Goal: Transaction & Acquisition: Purchase product/service

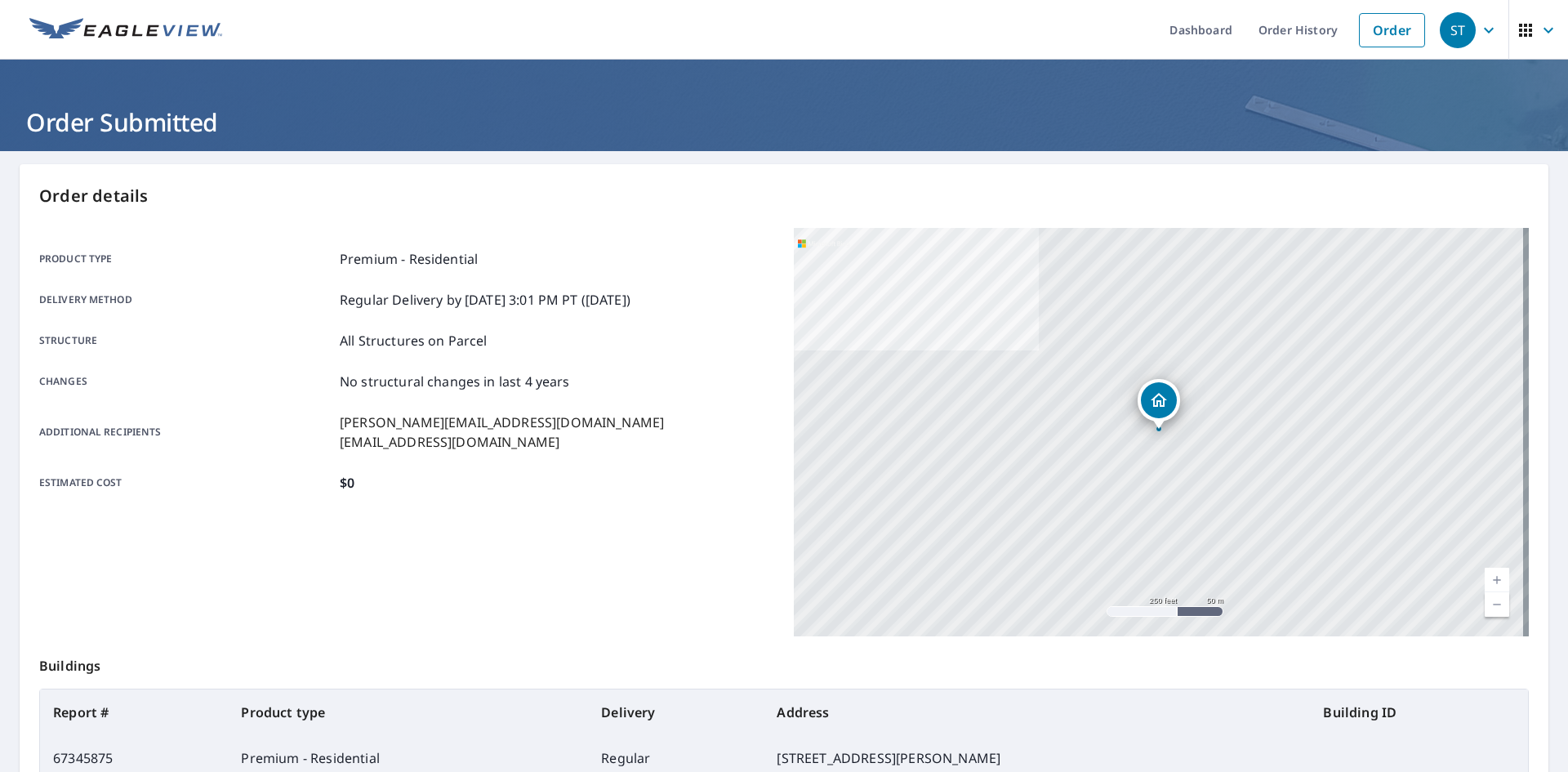
scroll to position [154, 0]
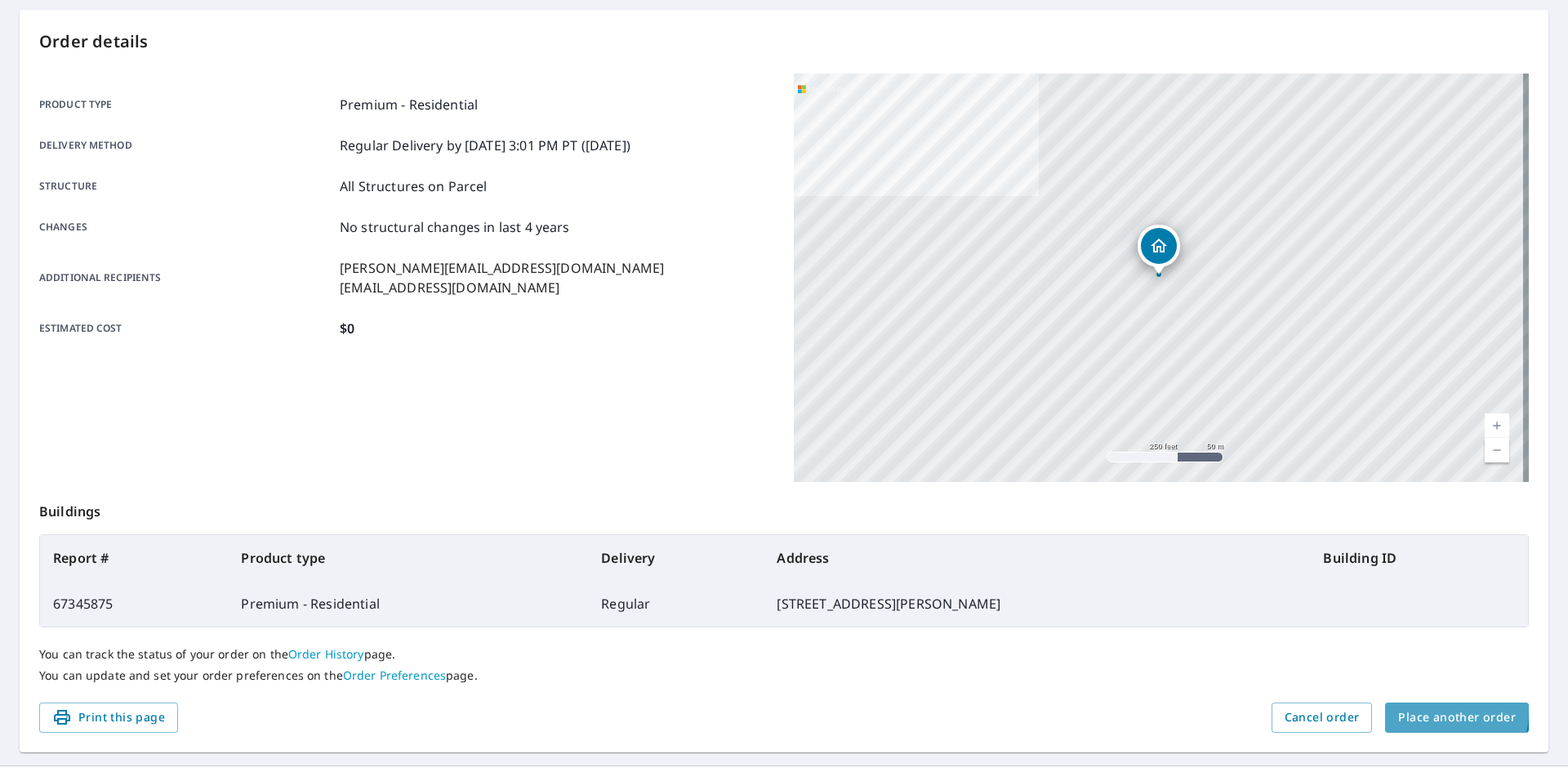
click at [1421, 712] on span "Place another order" at bounding box center [1457, 718] width 117 height 21
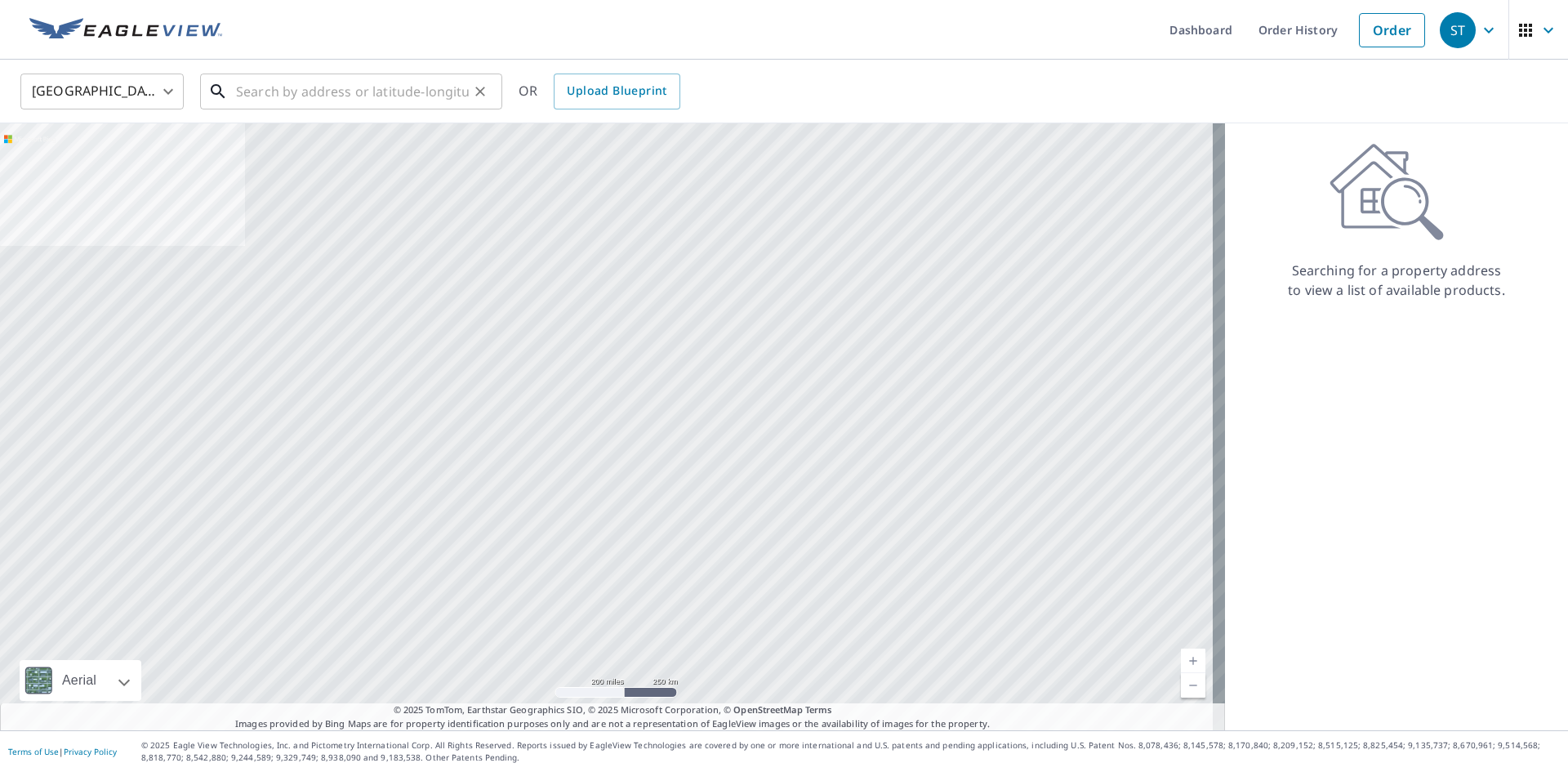
click at [362, 80] on input "text" at bounding box center [351, 91] width 232 height 45
click at [362, 93] on input "text" at bounding box center [351, 91] width 232 height 45
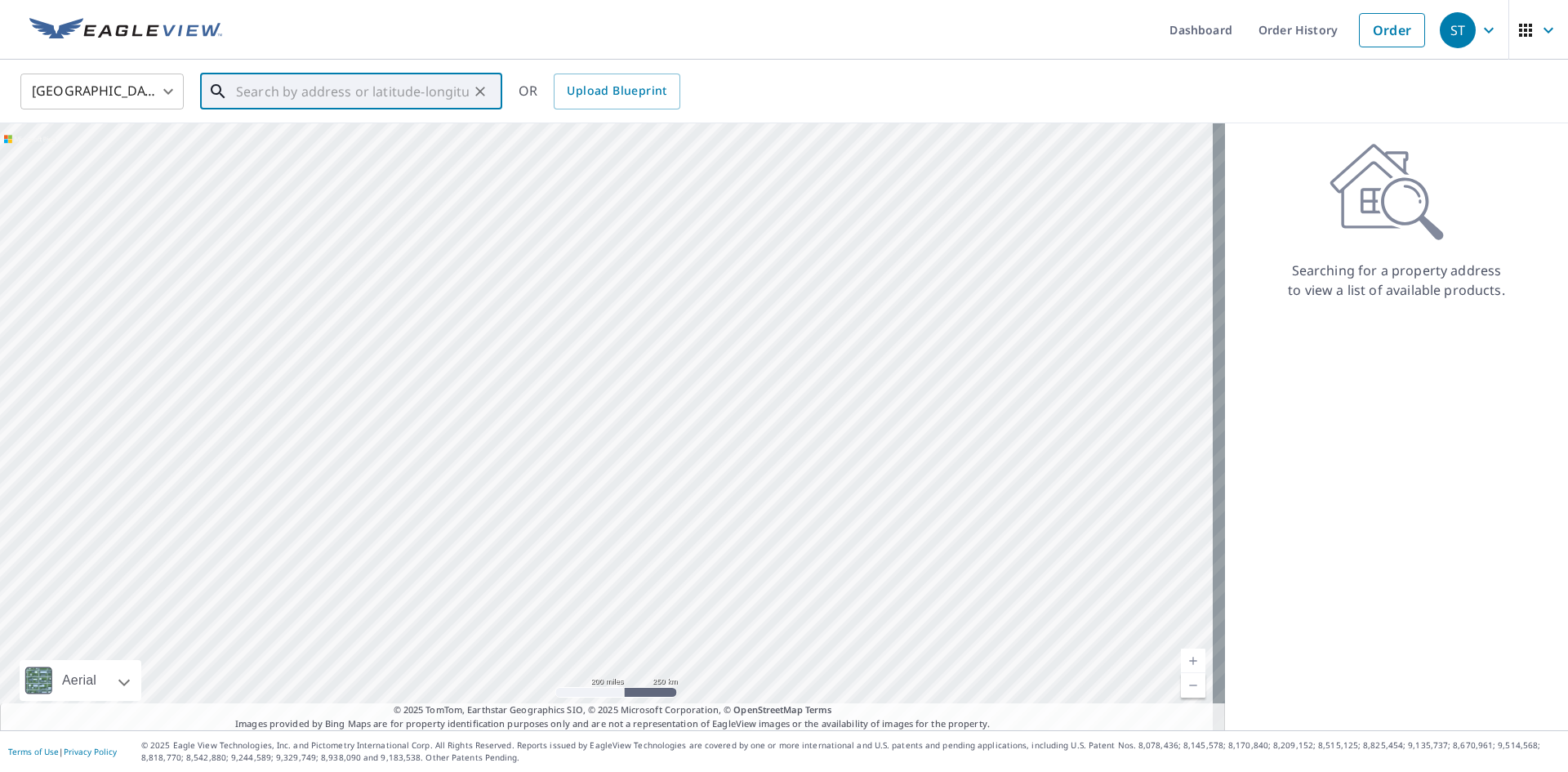
click at [285, 85] on input "text" at bounding box center [351, 91] width 232 height 45
click at [307, 142] on span "[STREET_ADDRESS][PERSON_NAME]" at bounding box center [360, 139] width 256 height 20
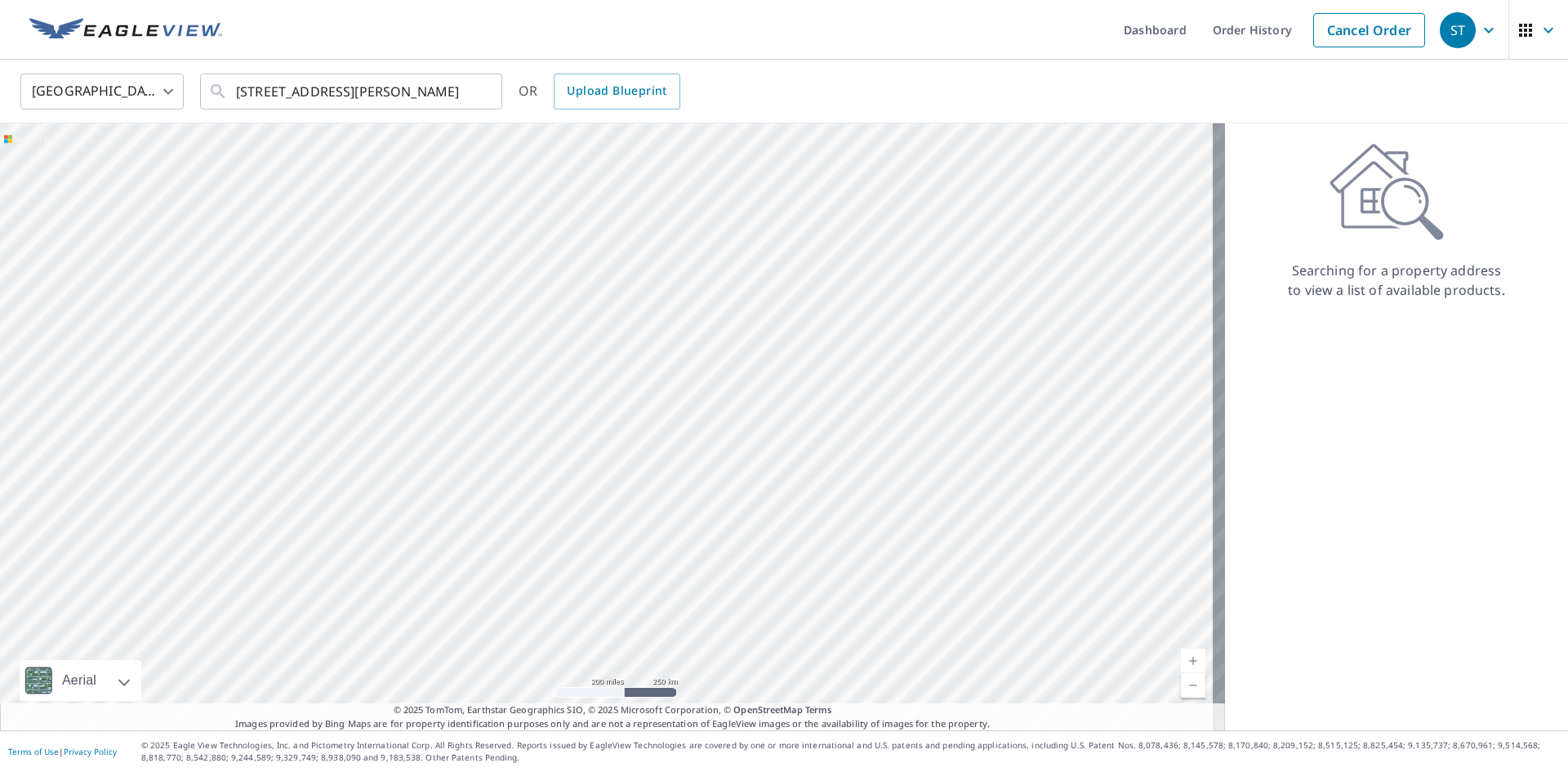
type input "[STREET_ADDRESS][PERSON_NAME]"
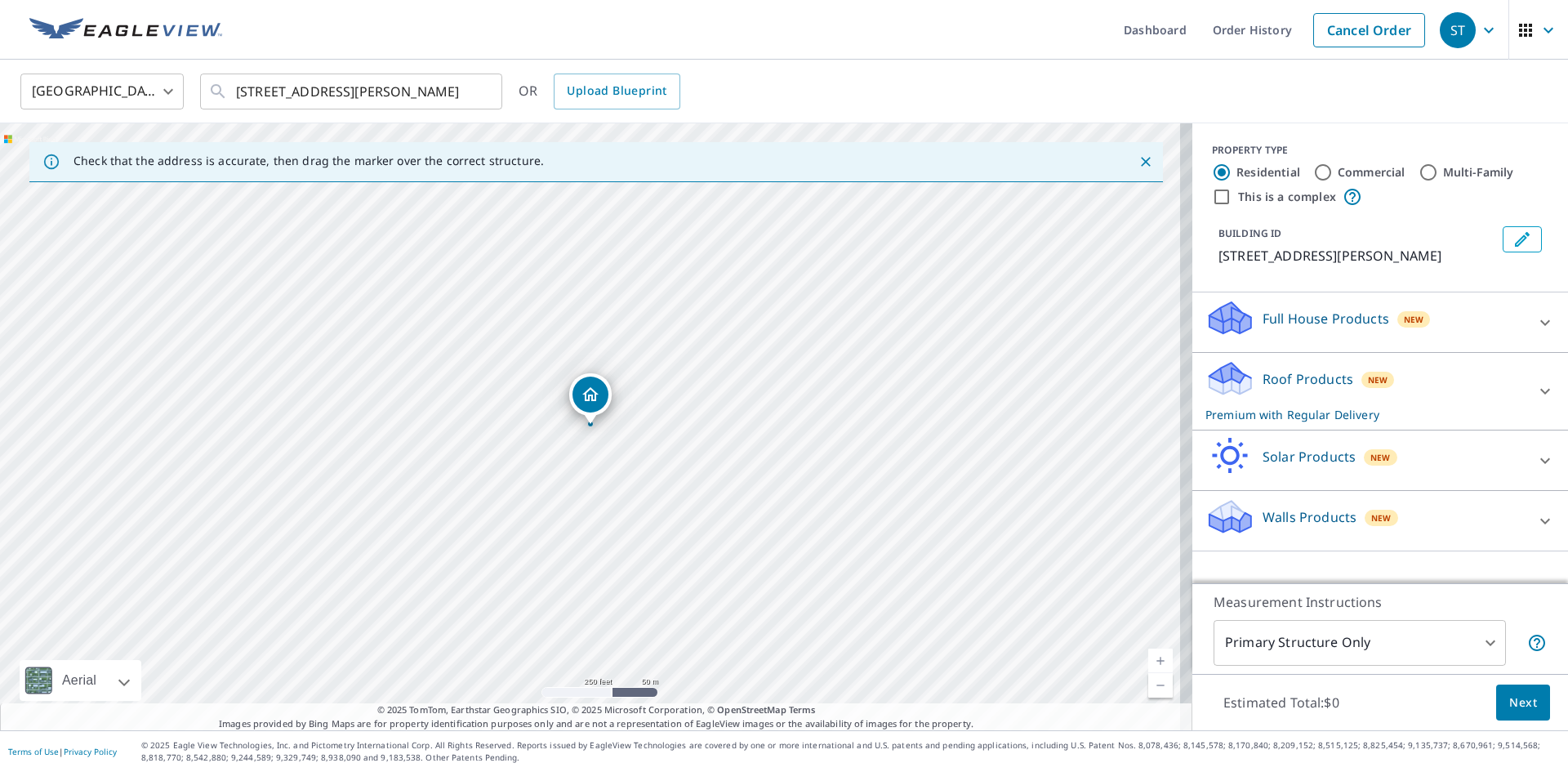
click at [1305, 377] on p "Roof Products" at bounding box center [1308, 379] width 91 height 20
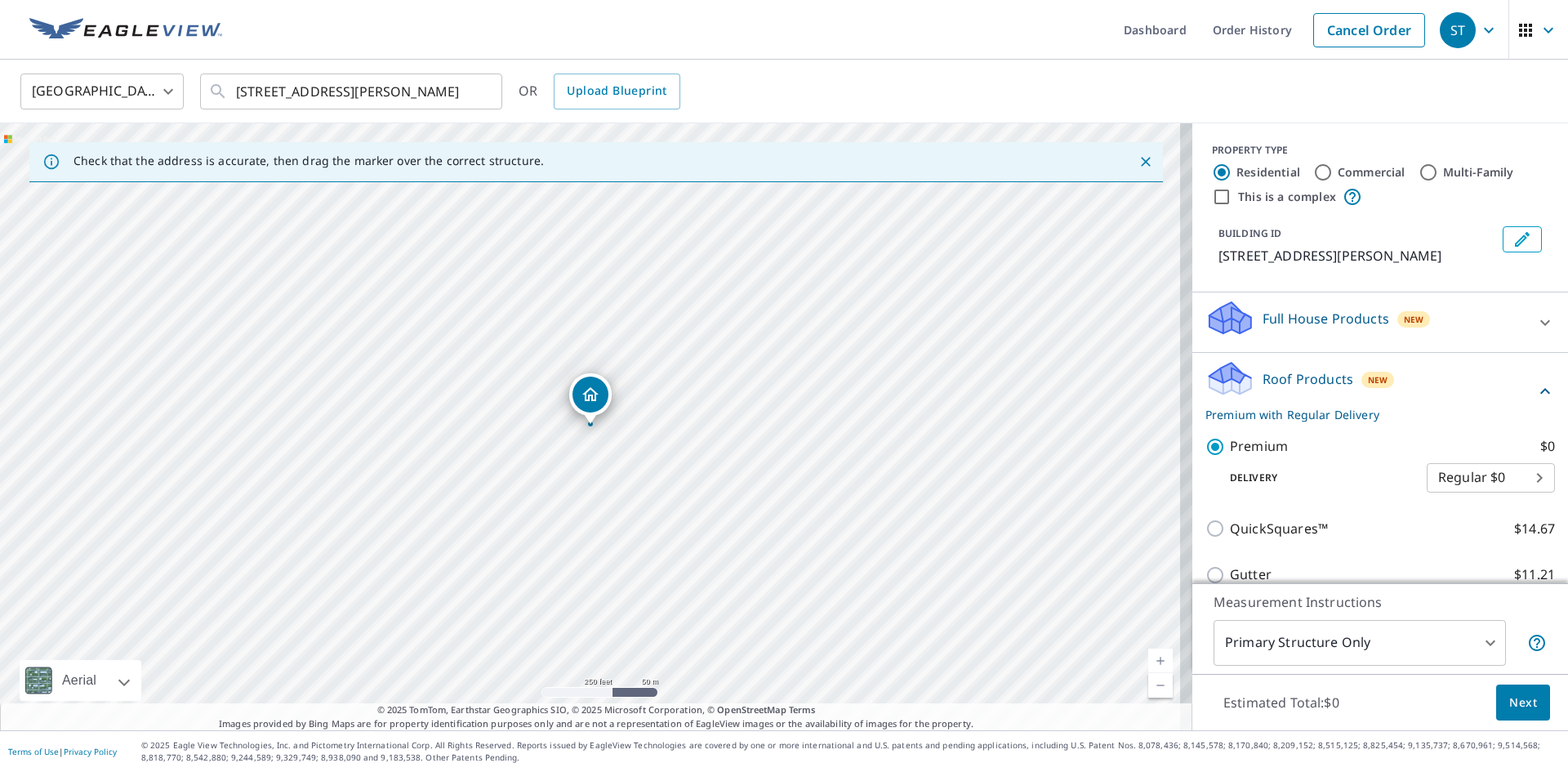
scroll to position [81, 0]
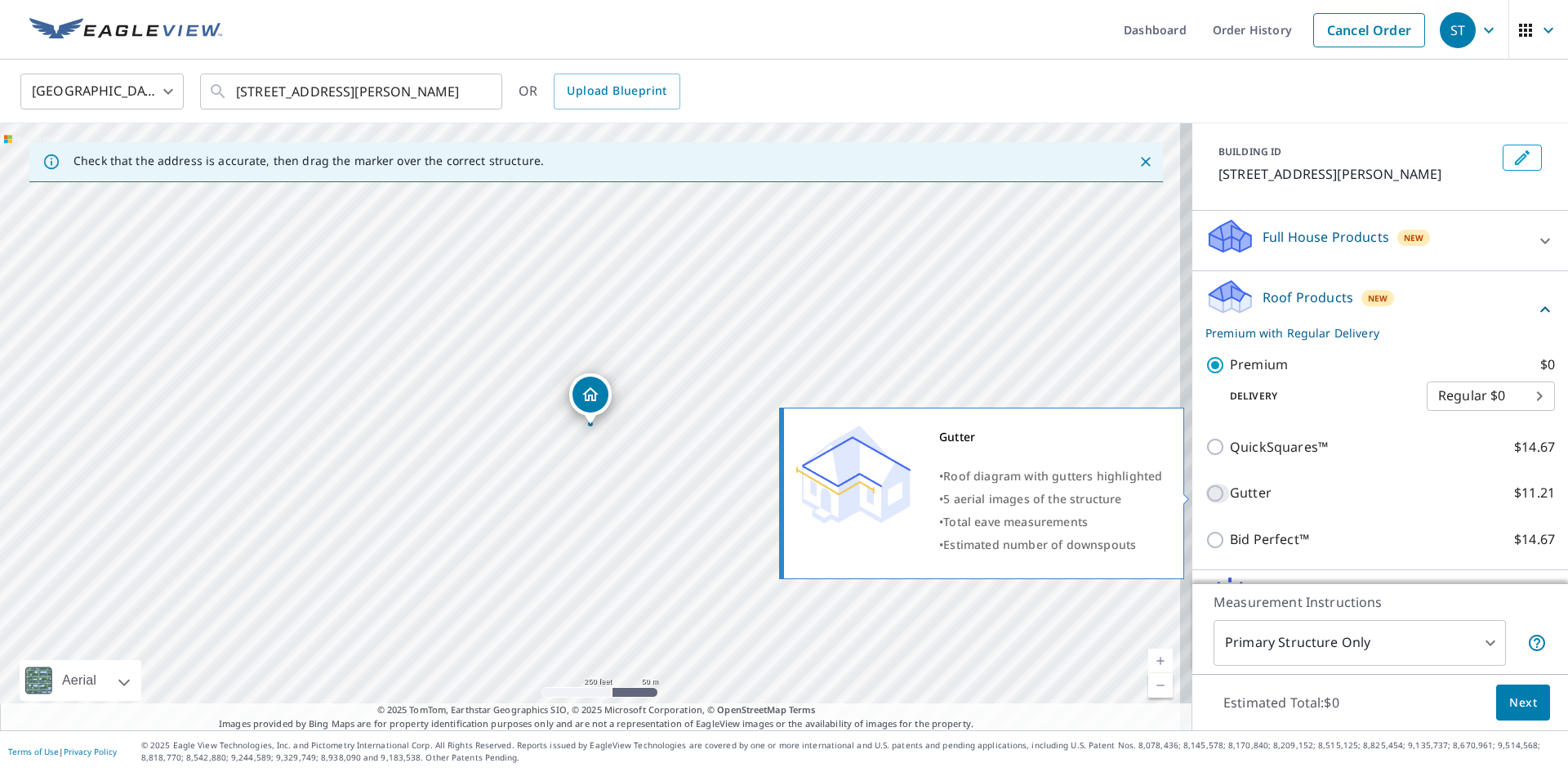
click at [1207, 495] on input "Gutter $11.21" at bounding box center [1217, 493] width 25 height 20
checkbox input "true"
checkbox input "false"
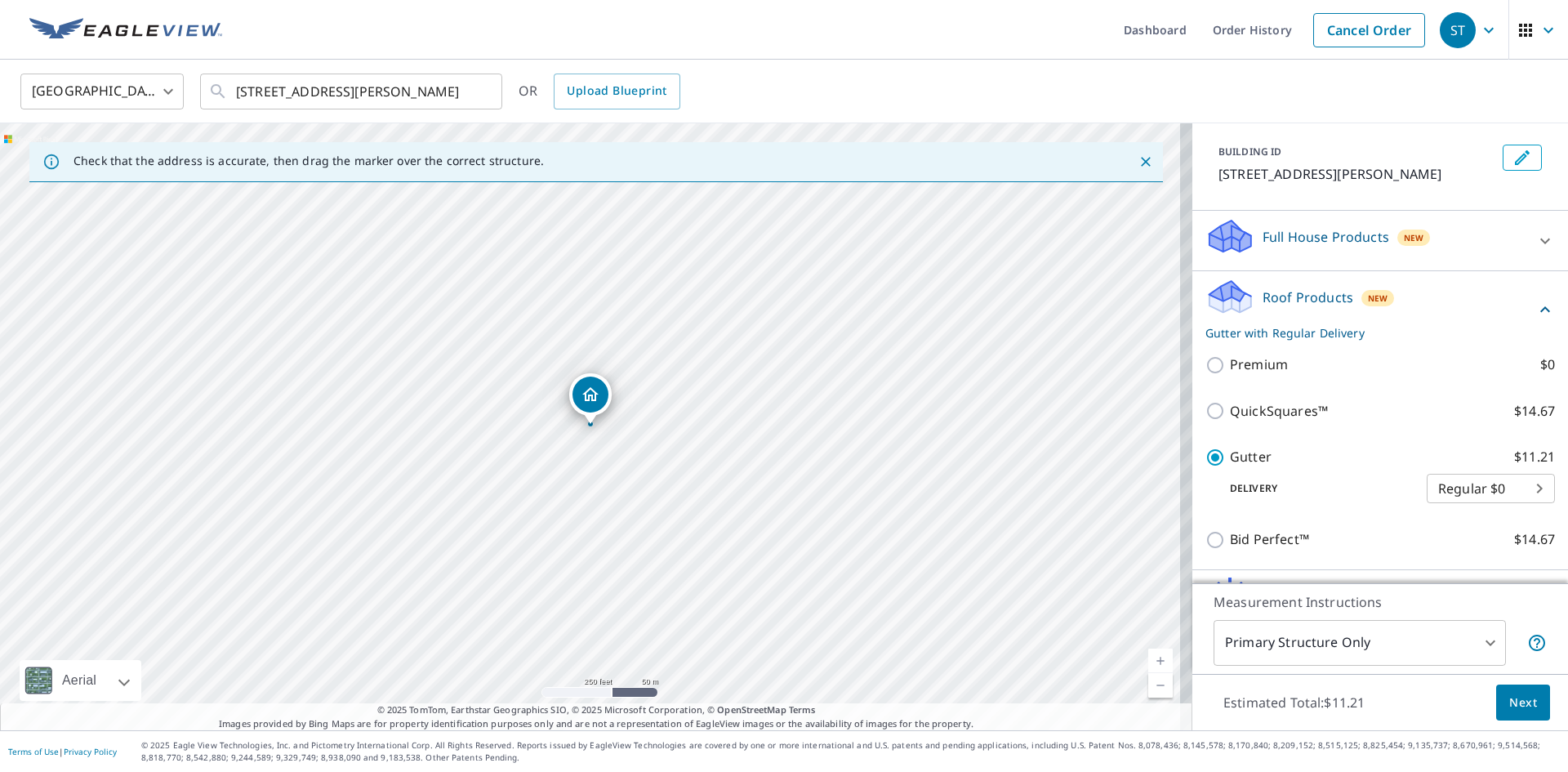
click at [1509, 693] on span "Next" at bounding box center [1523, 703] width 27 height 21
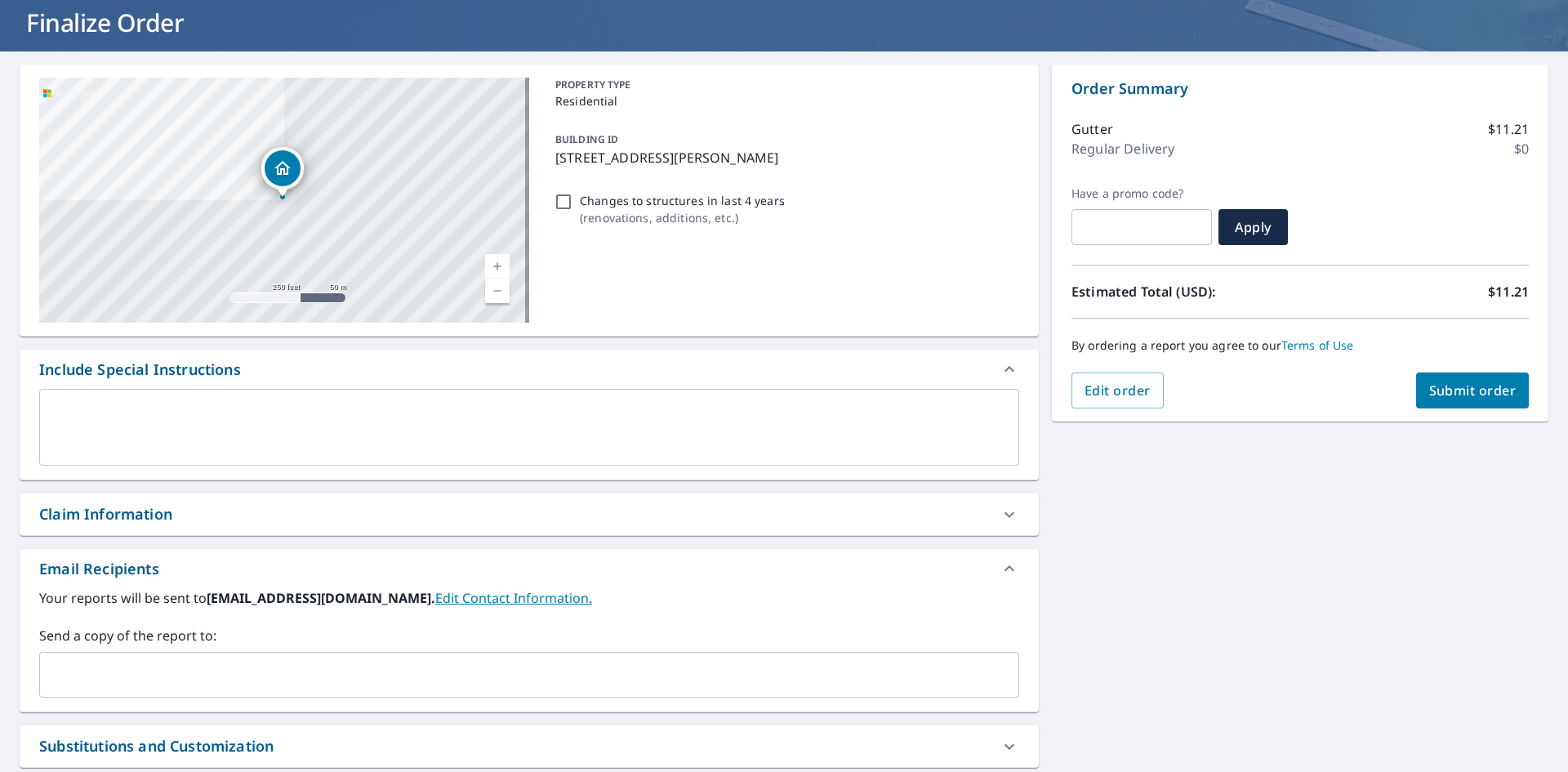
scroll to position [245, 0]
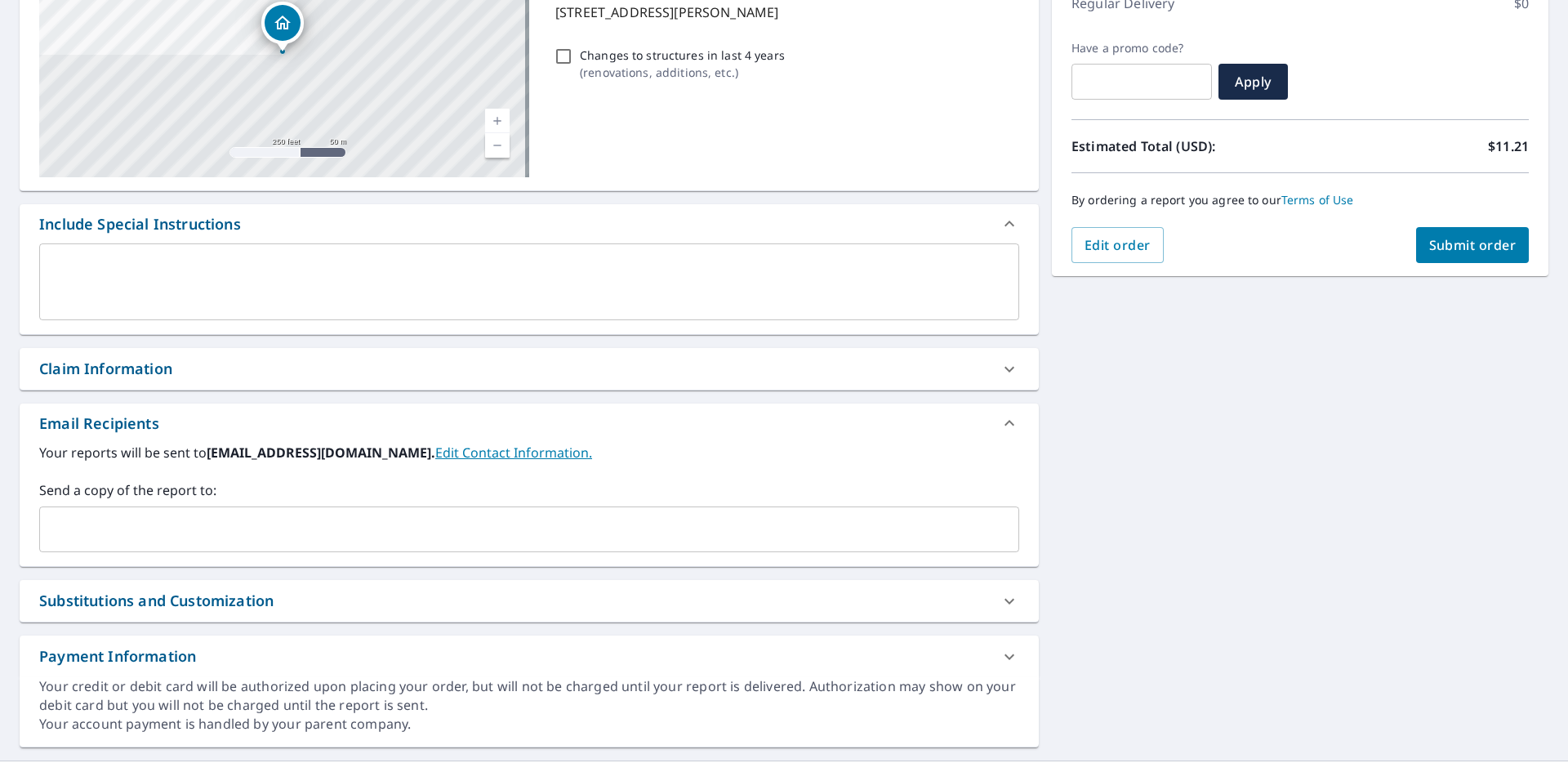
click at [184, 534] on input "text" at bounding box center [516, 529] width 940 height 31
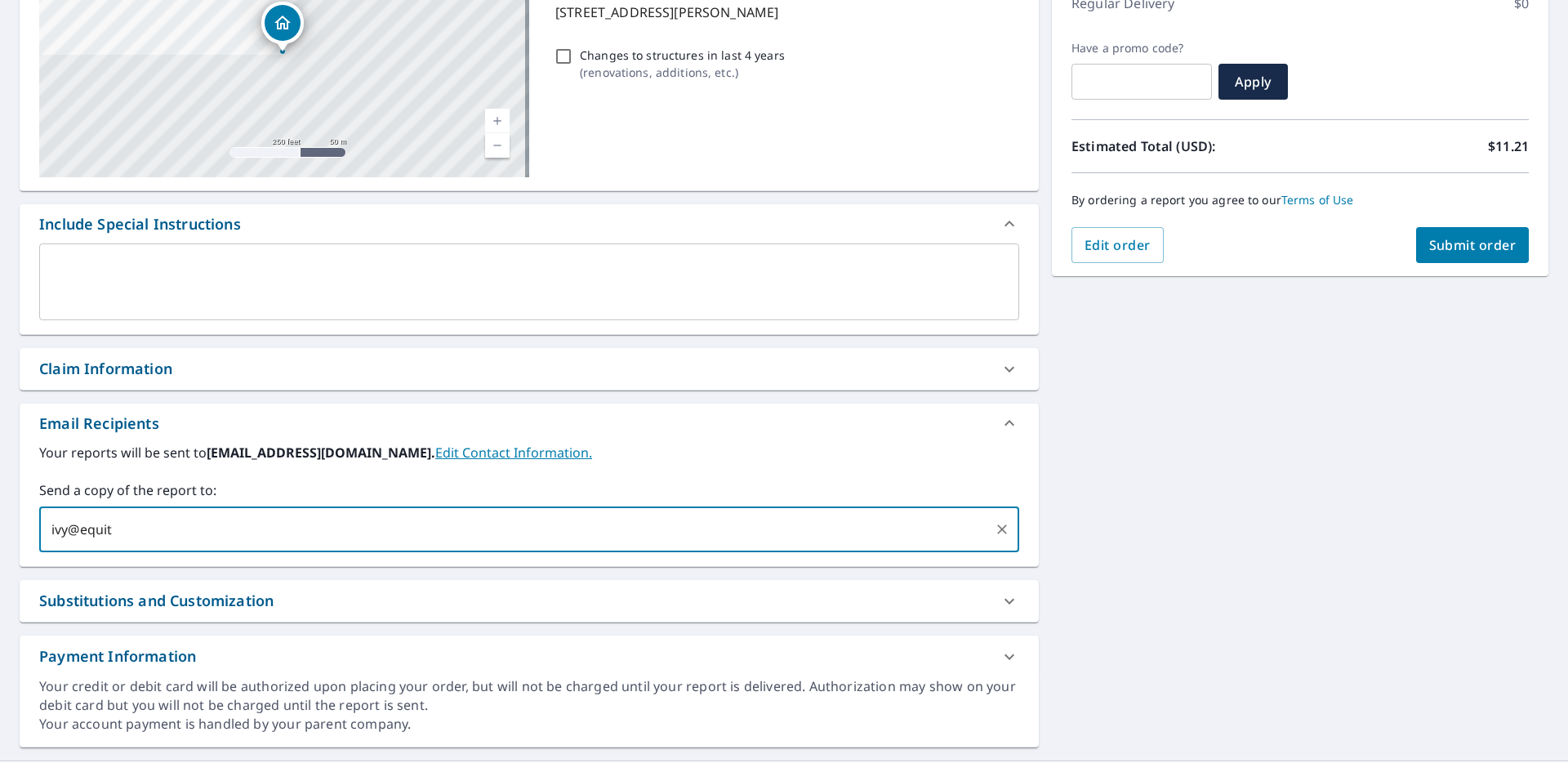
type input "ivy@equity"
type input "[EMAIL_ADDRESS][DOMAIN_NAME]"
click at [1455, 244] on span "Submit order" at bounding box center [1473, 244] width 87 height 18
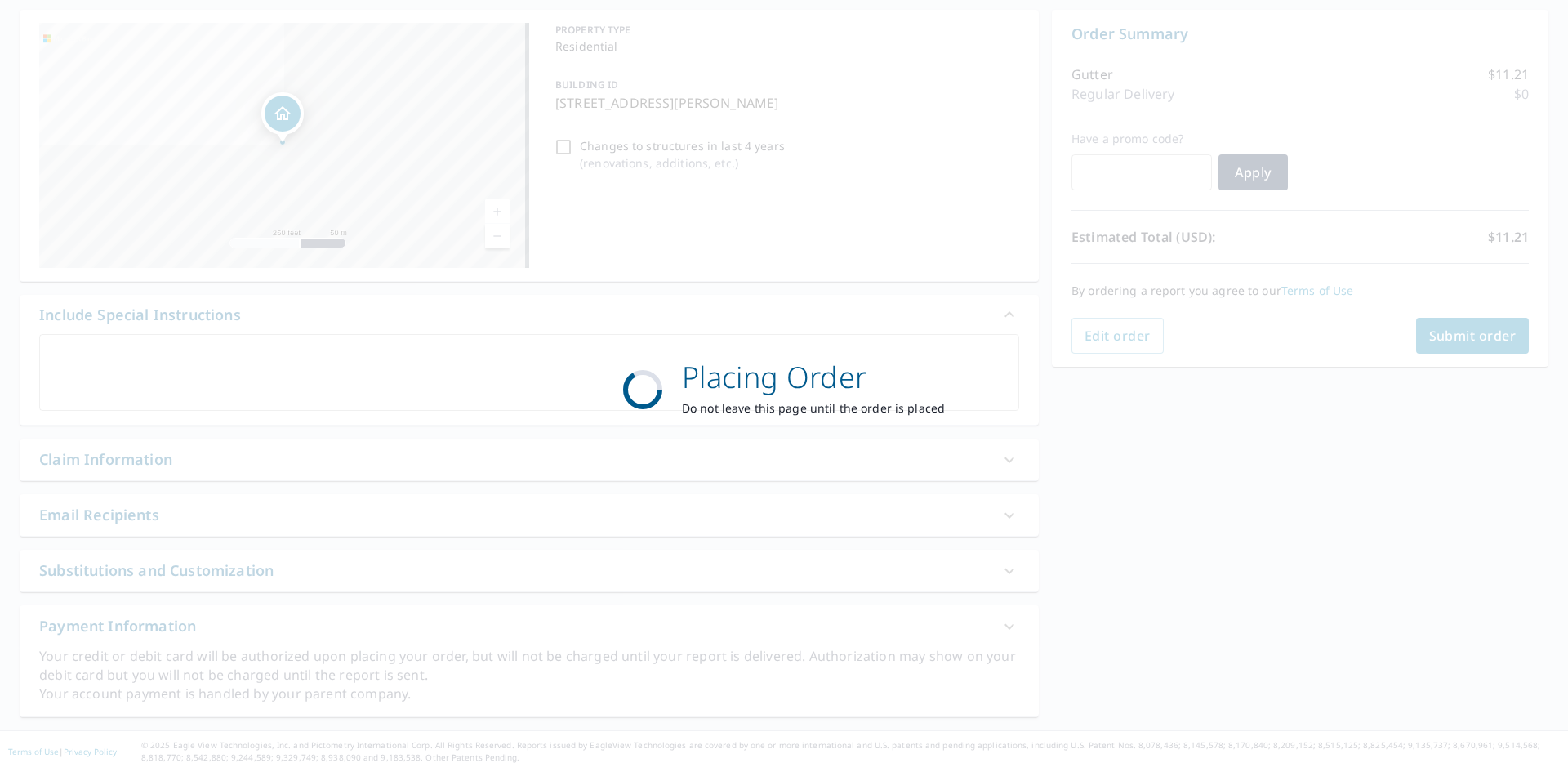
scroll to position [154, 0]
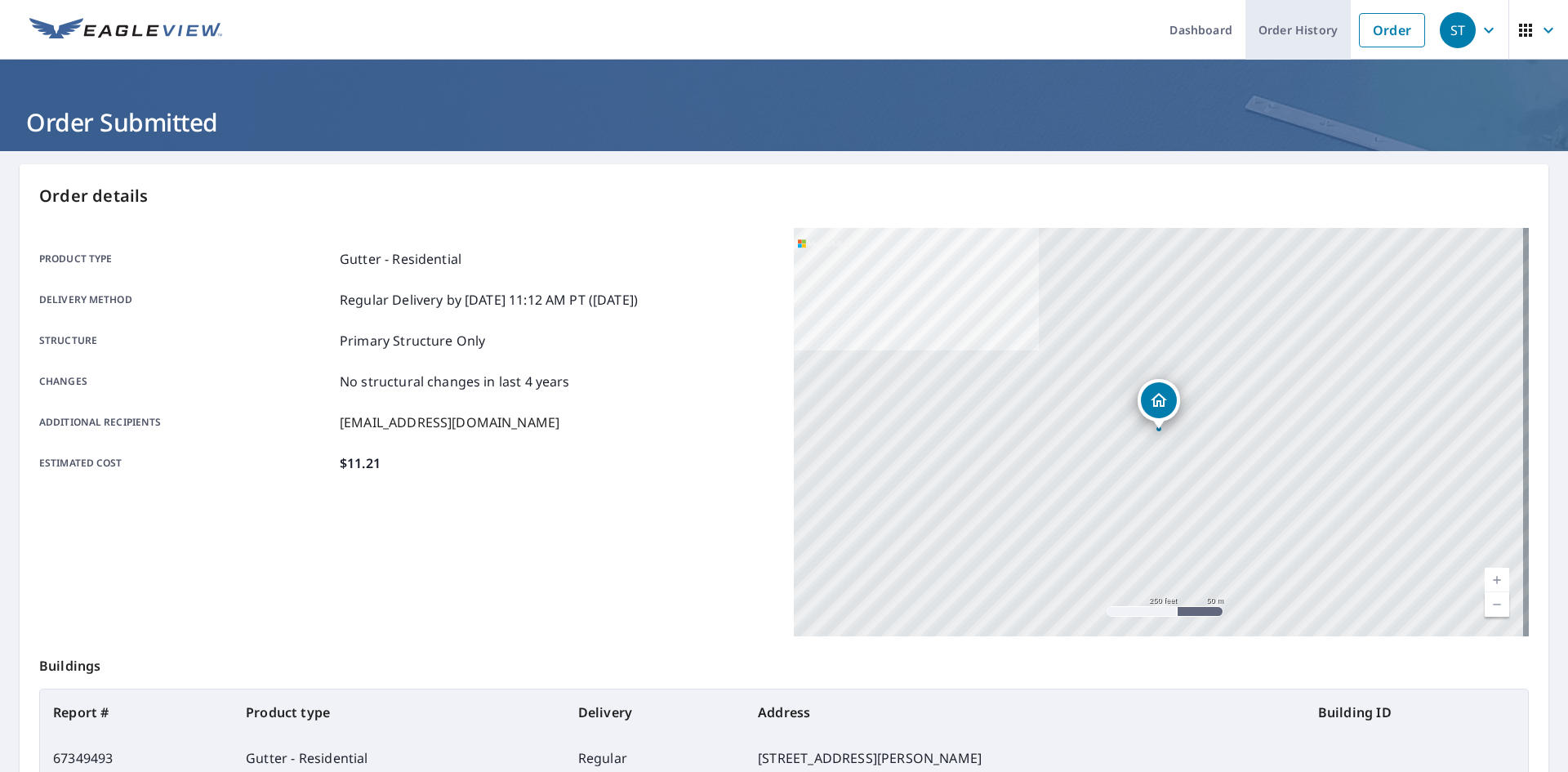
click at [1312, 36] on link "Order History" at bounding box center [1298, 30] width 105 height 60
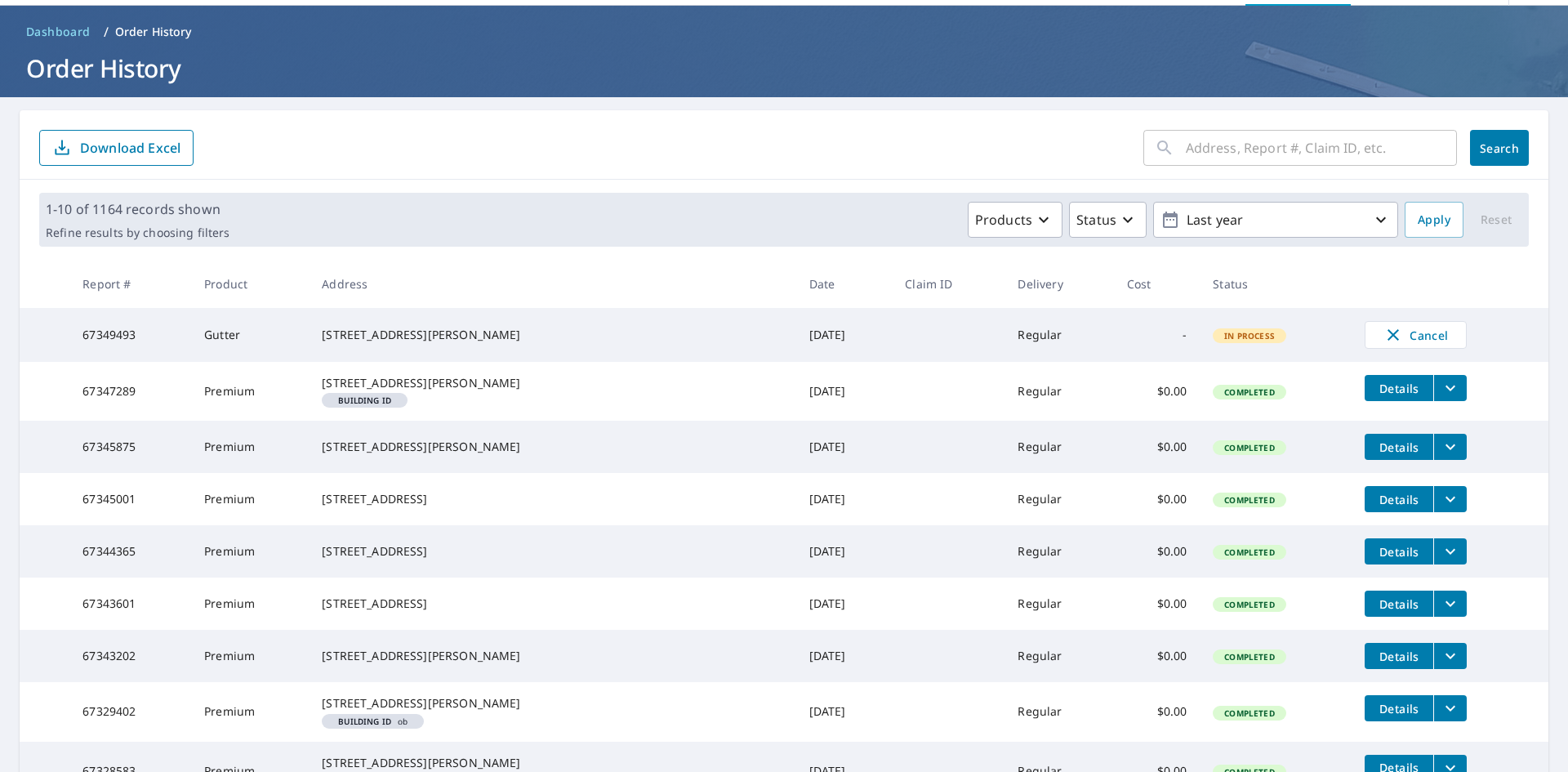
scroll to position [164, 0]
